Goal: Task Accomplishment & Management: Manage account settings

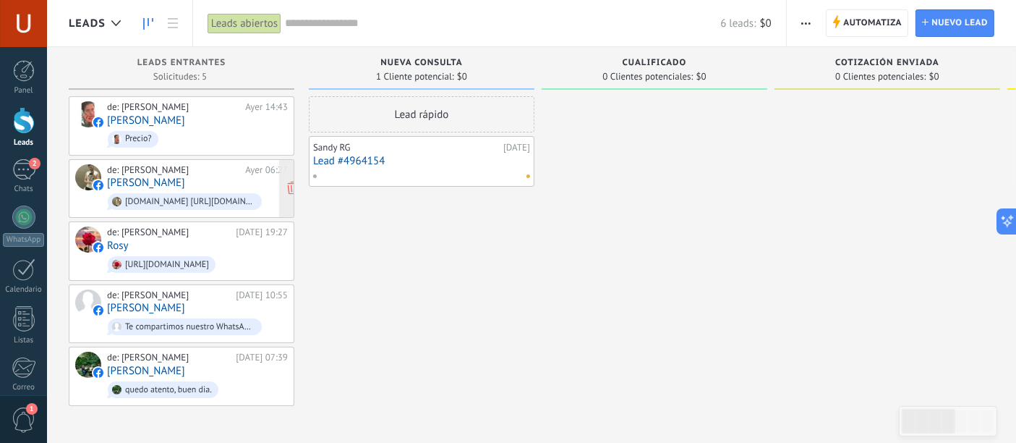
click at [171, 174] on div "de: [PERSON_NAME]" at bounding box center [173, 170] width 133 height 12
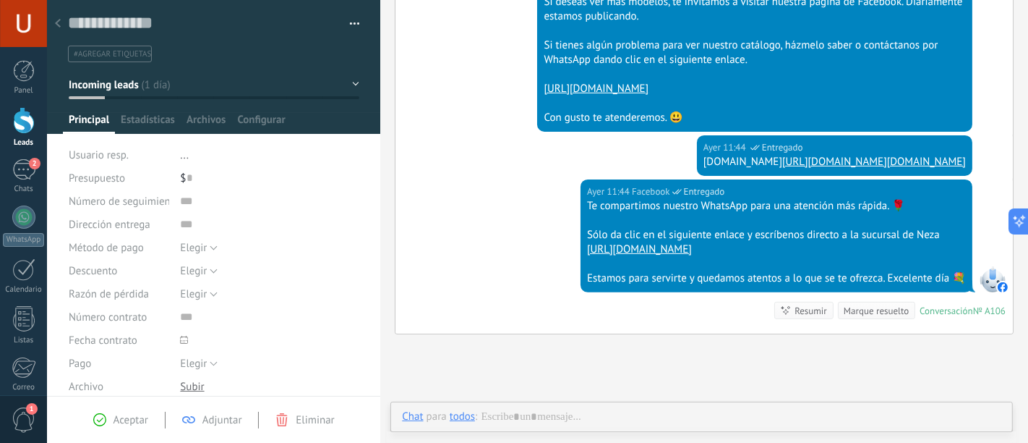
scroll to position [395, 0]
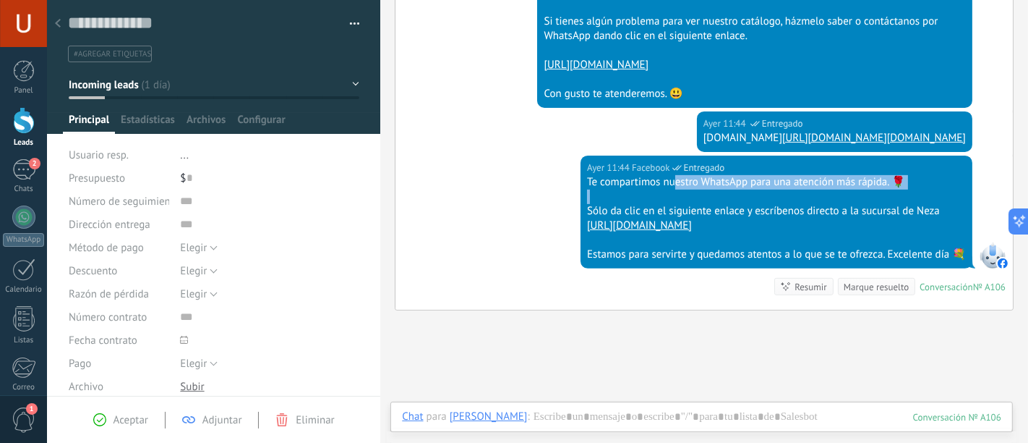
drag, startPoint x: 684, startPoint y: 228, endPoint x: 909, endPoint y: 232, distance: 224.9
click at [909, 232] on div "Te compartimos nuestro WhatsApp para una atención más rápida. 🌹 Sólo da clic en…" at bounding box center [776, 218] width 379 height 87
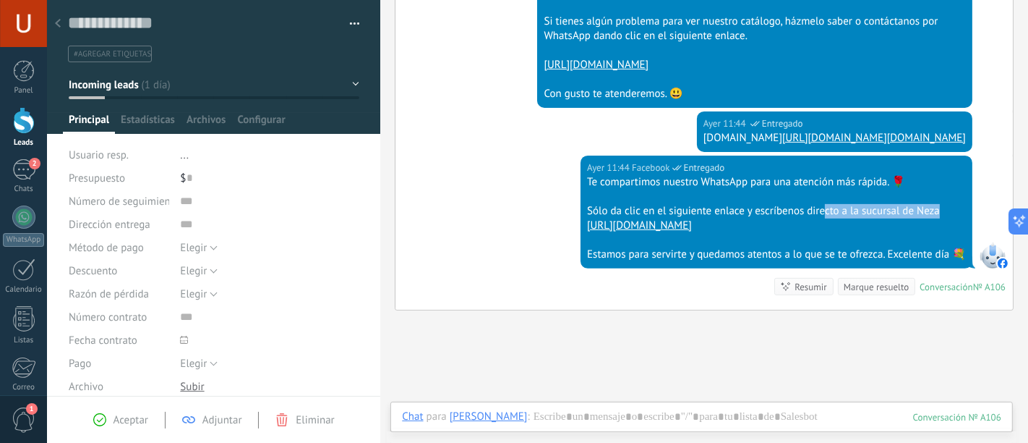
drag, startPoint x: 923, startPoint y: 249, endPoint x: 936, endPoint y: 249, distance: 13.0
click at [936, 218] on div "Sólo da clic en el siguiente enlace y escríbenos directo a la sucursal de Neza" at bounding box center [776, 211] width 379 height 14
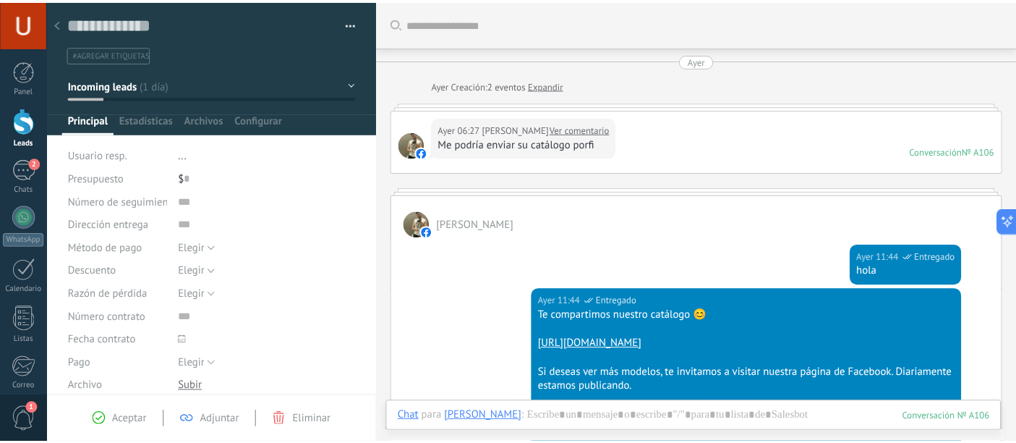
scroll to position [555, 0]
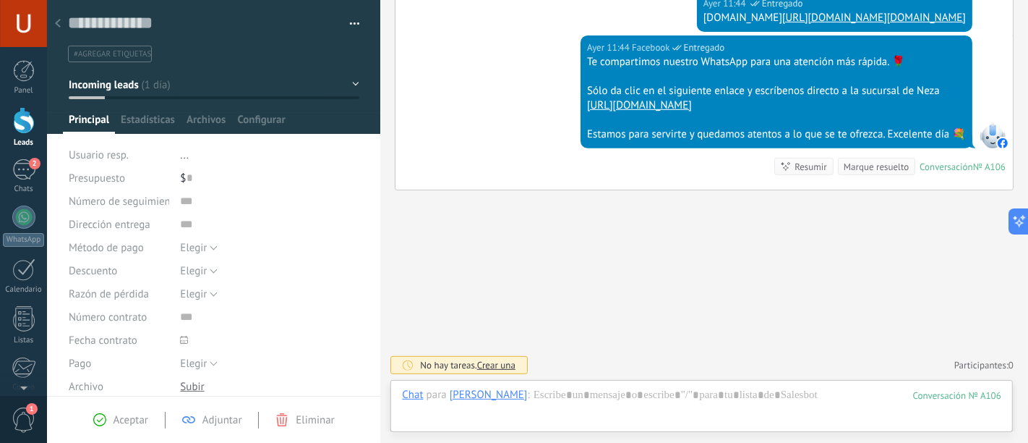
click at [59, 25] on icon at bounding box center [58, 23] width 6 height 9
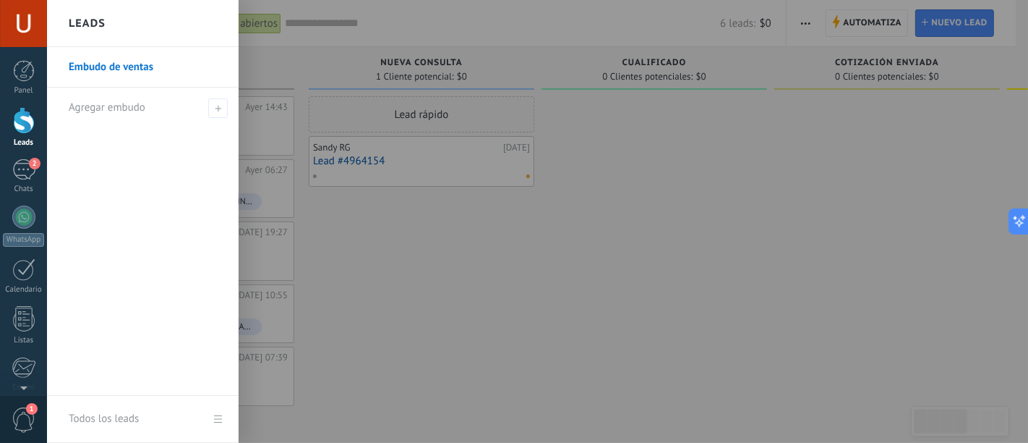
click at [741, 250] on div at bounding box center [561, 221] width 1028 height 443
